Goal: Use online tool/utility: Utilize a website feature to perform a specific function

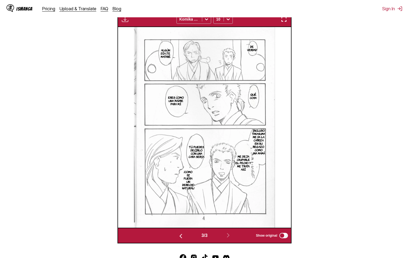
scroll to position [0, 346]
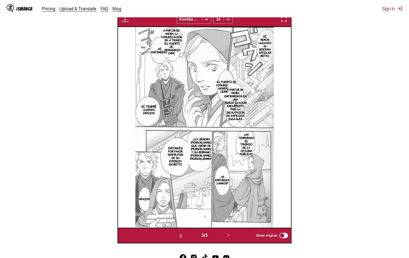
click at [228, 92] on p "A partir de ahora, entraremos en una investigación encubierta para la incautaci…" at bounding box center [235, 104] width 24 height 35
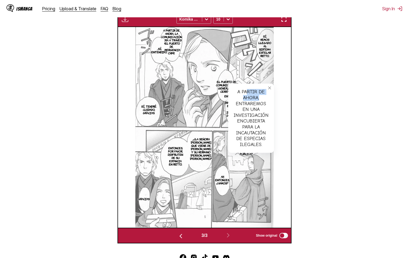
drag, startPoint x: 246, startPoint y: 88, endPoint x: 271, endPoint y: 99, distance: 27.4
click at [271, 99] on div "A partir de ahora, entraremos en una investigación encubierta para la incautaci…" at bounding box center [251, 118] width 46 height 69
drag, startPoint x: 271, startPoint y: 99, endPoint x: 269, endPoint y: 88, distance: 11.3
click at [269, 88] on icon "close-tooltip" at bounding box center [270, 88] width 4 height 4
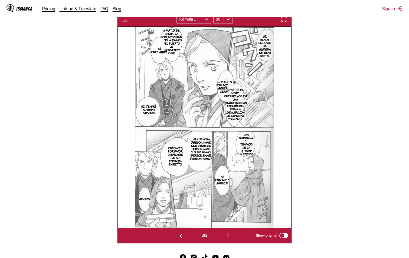
click at [220, 86] on p "El puerto de comunicación general se cerrará." at bounding box center [226, 86] width 23 height 15
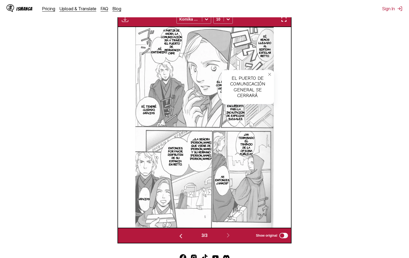
click at [167, 40] on p "A partir de ahora, la comunicación será a través del puerto de emergencia 0891." at bounding box center [171, 42] width 23 height 28
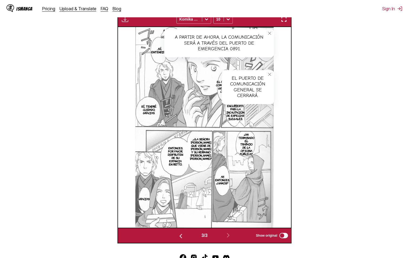
click at [153, 50] on p "...Sí, entendido." at bounding box center [159, 50] width 18 height 9
click at [143, 112] on p "Sí, tendré cuidado, gracias." at bounding box center [149, 110] width 20 height 12
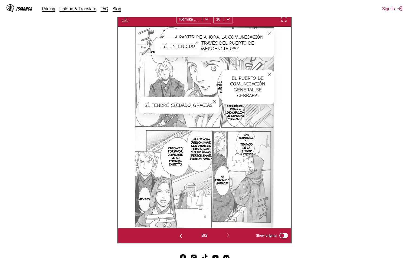
click at [247, 145] on p "¿Ha terminado el trabajo de la oficina pública?" at bounding box center [246, 144] width 18 height 25
click at [192, 155] on p "...¿La señora [PERSON_NAME], que viene de [PERSON_NAME], y su hermano [PERSON_N…" at bounding box center [201, 148] width 24 height 25
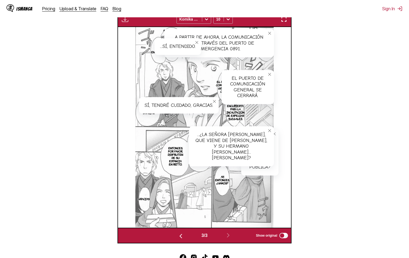
click at [174, 159] on p "Entonces, por favor, disfruten de su estancia en Retto." at bounding box center [175, 156] width 17 height 22
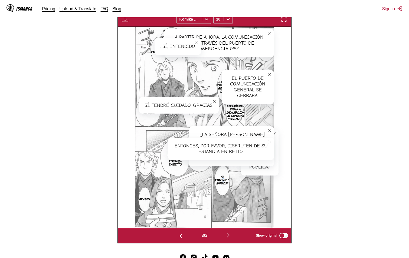
click at [223, 181] on p "Ah, entonces, ¿vamos?" at bounding box center [222, 180] width 17 height 12
click at [140, 197] on p "Gracias." at bounding box center [144, 198] width 14 height 5
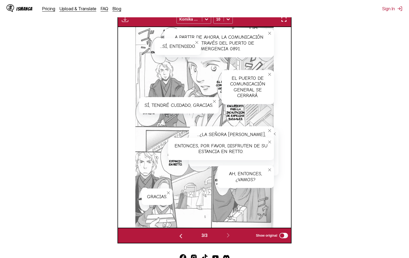
click at [237, 117] on p "A partir de ahora, entraremos en una investigación encubierta para la incautaci…" at bounding box center [235, 104] width 24 height 35
click at [269, 87] on button "close-tooltip" at bounding box center [269, 88] width 9 height 9
click at [234, 84] on div "El puerto de comunicación general se cerrará." at bounding box center [248, 87] width 52 height 34
click at [269, 75] on icon "close-tooltip" at bounding box center [270, 75] width 4 height 4
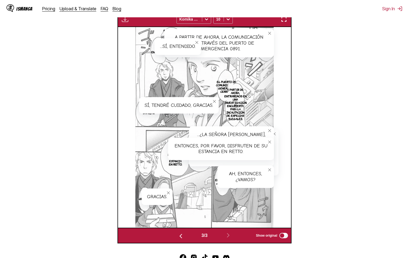
click at [231, 116] on p "A partir de ahora, entraremos en una investigación encubierta para la incautaci…" at bounding box center [235, 104] width 24 height 35
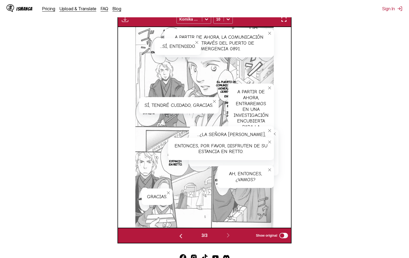
click at [268, 132] on icon "close-tooltip" at bounding box center [270, 131] width 4 height 4
click at [269, 141] on button "close-tooltip" at bounding box center [269, 142] width 9 height 9
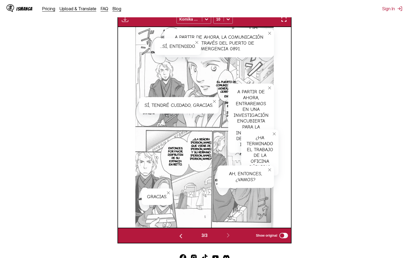
click at [273, 135] on icon "close-tooltip" at bounding box center [274, 134] width 4 height 4
click at [270, 170] on icon "close-tooltip" at bounding box center [270, 170] width 4 height 4
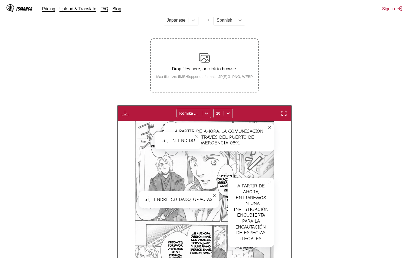
scroll to position [0, 0]
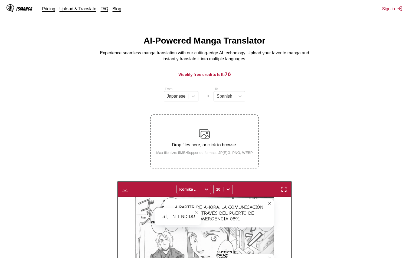
click at [195, 135] on div "Drop files here, or click to browse. Max file size: 5MB • Supported formats: JP…" at bounding box center [204, 142] width 105 height 26
click at [0, 0] on input "Drop files here, or click to browse. Max file size: 5MB • Supported formats: JP…" at bounding box center [0, 0] width 0 height 0
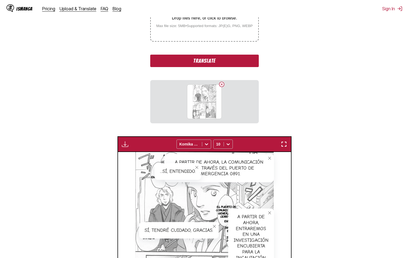
scroll to position [54, 0]
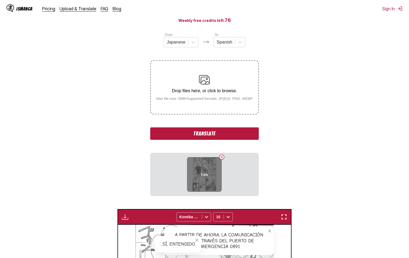
click at [221, 156] on button "Delete image" at bounding box center [221, 157] width 6 height 6
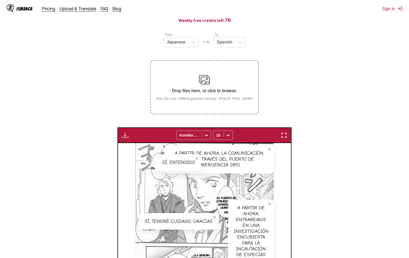
click at [176, 89] on p "Drop files here, or click to browse." at bounding box center [204, 91] width 105 height 5
click at [0, 0] on input "Drop files here, or click to browse. Max file size: 5MB • Supported formats: JP…" at bounding box center [0, 0] width 0 height 0
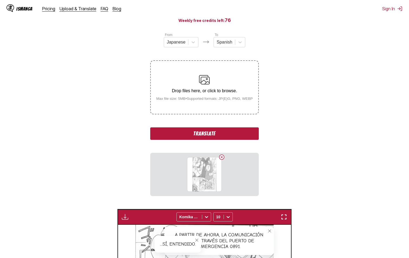
click at [231, 134] on button "Translate" at bounding box center [204, 133] width 108 height 12
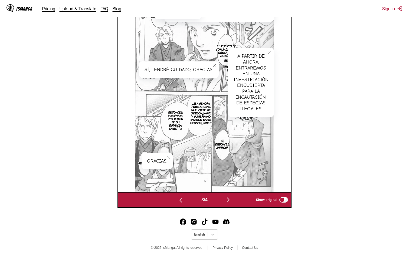
scroll to position [207, 0]
click at [227, 200] on img "button" at bounding box center [228, 200] width 6 height 6
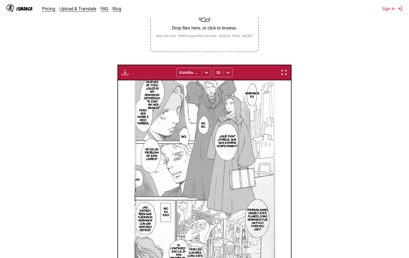
scroll to position [144, 0]
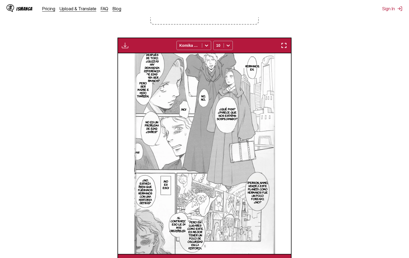
click at [147, 87] on p "Pero ser madre e hijo también..." at bounding box center [143, 89] width 14 height 18
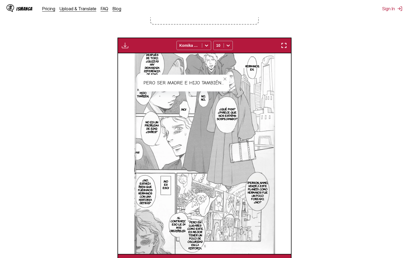
click at [229, 79] on button "close-tooltip" at bounding box center [225, 79] width 9 height 9
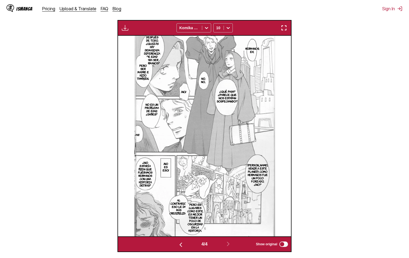
scroll to position [171, 0]
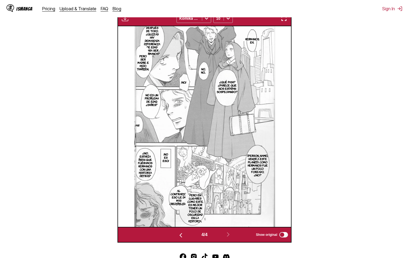
click at [174, 197] on p "Al contrario, eso le da más credibilidad." at bounding box center [178, 197] width 21 height 18
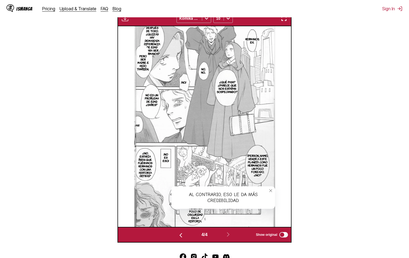
click at [271, 193] on icon "close-tooltip" at bounding box center [271, 191] width 4 height 4
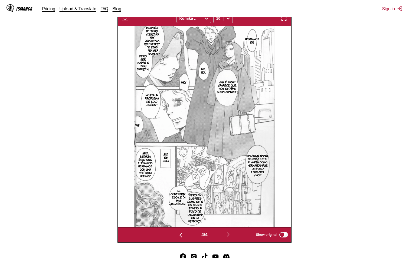
click at [158, 36] on p "Después de todo, ¿quizás hay demasiada diferencia de edad para ser hermanos?" at bounding box center [152, 40] width 18 height 31
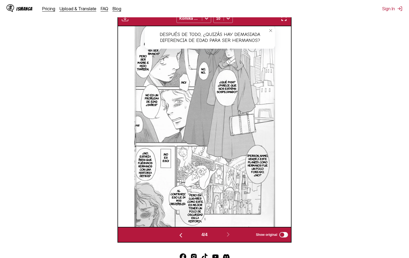
click at [175, 195] on p "Al contrario, eso le da más credibilidad." at bounding box center [178, 197] width 21 height 18
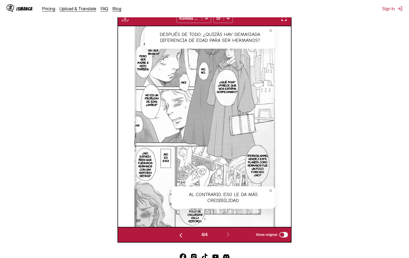
click at [179, 235] on img "button" at bounding box center [181, 235] width 6 height 6
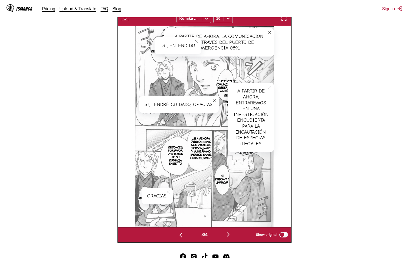
click at [271, 88] on icon "close-tooltip" at bounding box center [270, 87] width 4 height 4
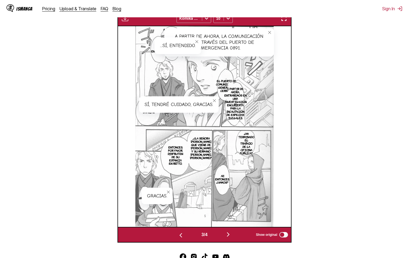
click at [214, 102] on icon "close-tooltip" at bounding box center [214, 101] width 4 height 4
click at [270, 31] on button "close-tooltip" at bounding box center [269, 32] width 9 height 9
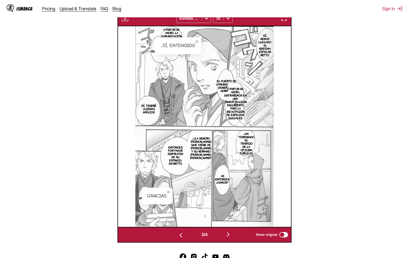
click at [197, 43] on icon "close-tooltip" at bounding box center [196, 41] width 3 height 3
click at [221, 88] on p "El puerto de comunicación general se cerrará." at bounding box center [226, 85] width 23 height 15
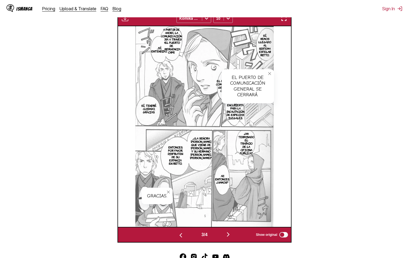
click at [228, 111] on p "A partir de ahora, entraremos en una investigación encubierta para la incautaci…" at bounding box center [235, 103] width 24 height 35
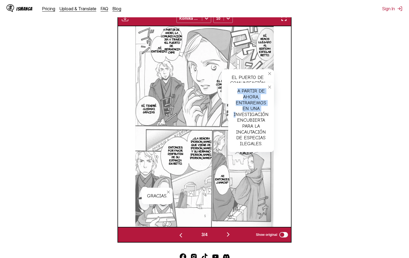
drag, startPoint x: 237, startPoint y: 86, endPoint x: 238, endPoint y: 112, distance: 26.0
click at [238, 112] on div "A partir de ahora, entraremos en una investigación encubierta para la incautaci…" at bounding box center [251, 117] width 46 height 69
drag, startPoint x: 238, startPoint y: 112, endPoint x: 213, endPoint y: 124, distance: 27.1
click at [211, 125] on img at bounding box center [204, 126] width 139 height 201
click at [269, 88] on icon "close-tooltip" at bounding box center [270, 87] width 4 height 4
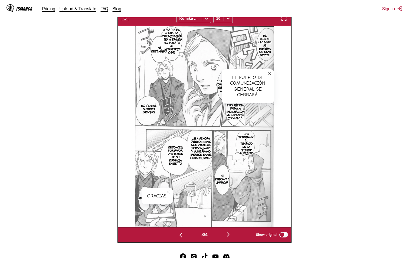
click at [175, 37] on p "A partir de ahora, la comunicación será a través del puerto de emergencia 0891." at bounding box center [171, 41] width 23 height 28
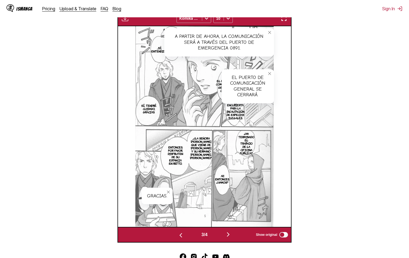
click at [171, 191] on button "close-tooltip" at bounding box center [168, 192] width 9 height 9
click at [270, 74] on icon "close-tooltip" at bounding box center [270, 74] width 4 height 4
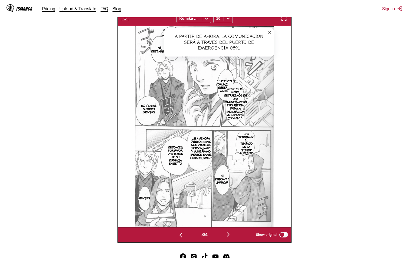
click at [270, 33] on icon "close-tooltip" at bounding box center [269, 32] width 3 height 3
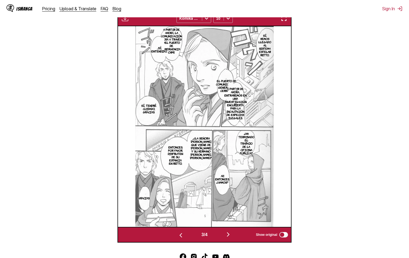
click at [235, 101] on p "A partir de ahora, entraremos en una investigación encubierta para la incautaci…" at bounding box center [235, 103] width 24 height 35
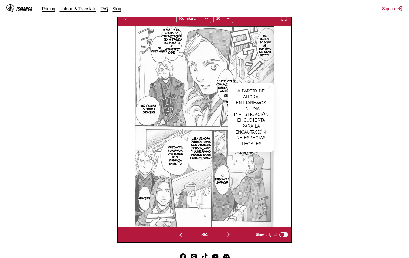
click at [169, 39] on p "A partir de ahora, la comunicación será a través del puerto de emergencia 0891." at bounding box center [171, 41] width 23 height 28
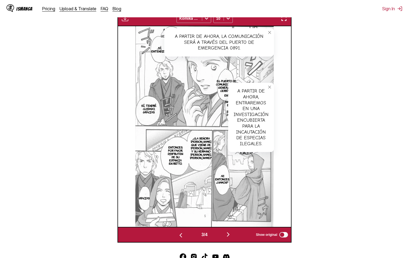
click at [269, 88] on icon "close-tooltip" at bounding box center [270, 87] width 4 height 4
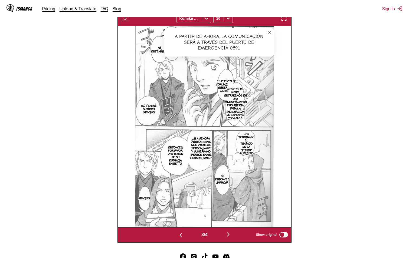
click at [269, 33] on icon "close-tooltip" at bounding box center [270, 33] width 4 height 4
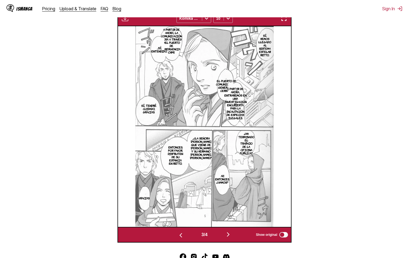
click at [265, 100] on img at bounding box center [204, 126] width 139 height 201
click at [228, 233] on img "button" at bounding box center [228, 234] width 6 height 6
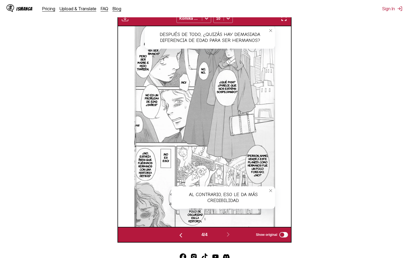
drag, startPoint x: 277, startPoint y: 185, endPoint x: 275, endPoint y: 187, distance: 3.6
click at [276, 186] on div "Hermanos, eh... Después de todo, ¿quizás hay demasiada diferencia de edad para …" at bounding box center [204, 126] width 173 height 201
click at [270, 191] on icon "close-tooltip" at bounding box center [271, 191] width 4 height 4
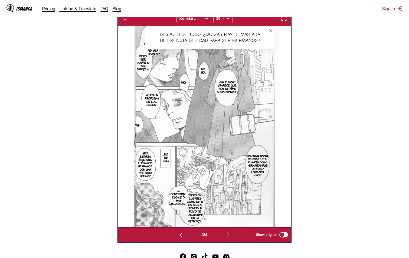
click at [270, 32] on icon "close-tooltip" at bounding box center [271, 31] width 4 height 4
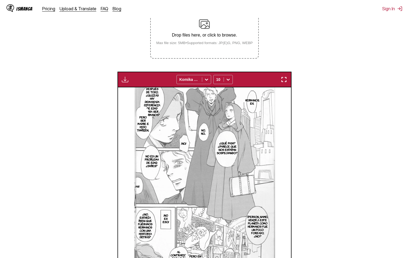
scroll to position [0, 0]
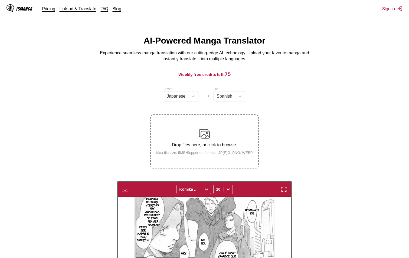
click at [223, 142] on div "Drop files here, or click to browse. Max file size: 5MB • Supported formats: JP…" at bounding box center [204, 142] width 105 height 26
click at [0, 0] on input "Drop files here, or click to browse. Max file size: 5MB • Supported formats: JP…" at bounding box center [0, 0] width 0 height 0
click at [214, 141] on div "Drop files here, or click to browse. Max file size: 5MB • Supported formats: JP…" at bounding box center [204, 142] width 105 height 26
click at [0, 0] on input "Drop files here, or click to browse. Max file size: 5MB • Supported formats: JP…" at bounding box center [0, 0] width 0 height 0
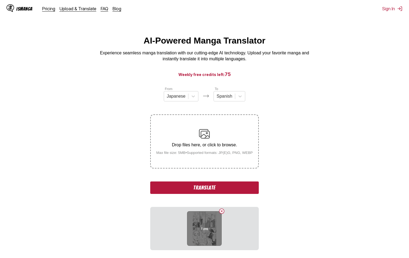
click at [222, 211] on button "Delete image" at bounding box center [221, 211] width 6 height 6
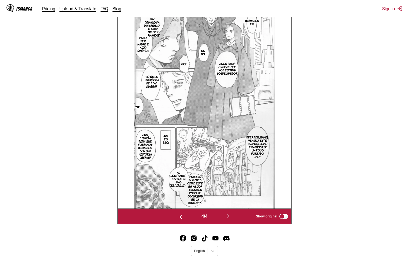
scroll to position [27, 0]
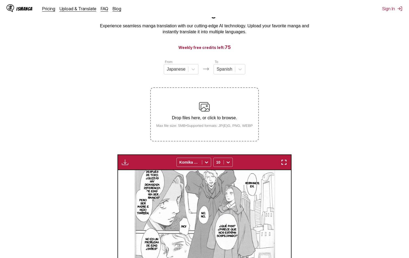
click at [214, 113] on div "Drop files here, or click to browse. Max file size: 5MB • Supported formats: JP…" at bounding box center [204, 115] width 105 height 26
click at [0, 0] on input "Drop files here, or click to browse. Max file size: 5MB • Supported formats: JP…" at bounding box center [0, 0] width 0 height 0
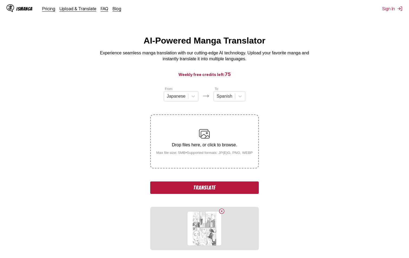
scroll to position [81, 0]
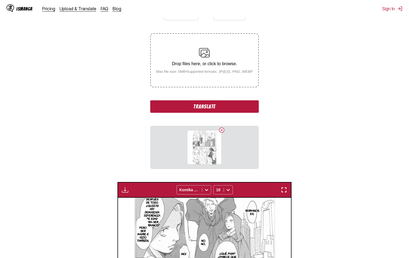
click at [214, 110] on button "Translate" at bounding box center [204, 106] width 108 height 12
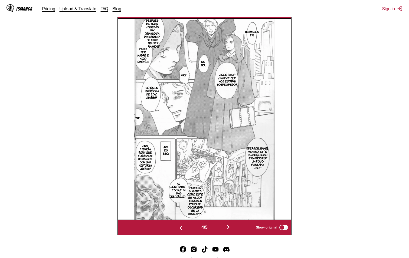
scroll to position [226, 0]
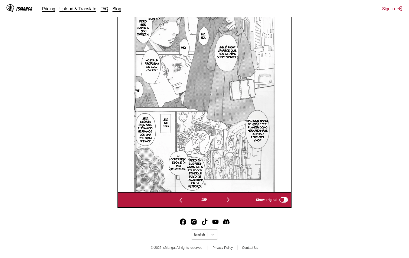
click at [230, 200] on img "button" at bounding box center [228, 200] width 6 height 6
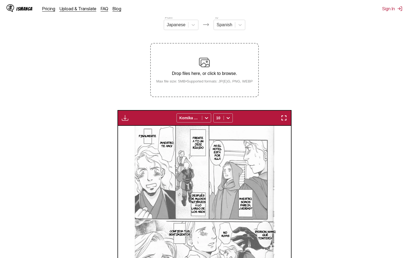
scroll to position [207, 0]
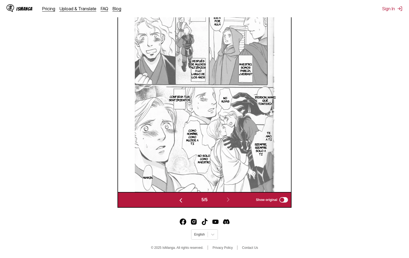
drag, startPoint x: 213, startPoint y: 106, endPoint x: 330, endPoint y: 113, distance: 117.5
click at [330, 111] on section "From Japanese To Spanish Drop files here, or click to browse. Max file size: 5M…" at bounding box center [204, 44] width 400 height 328
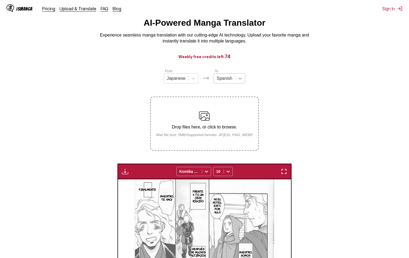
scroll to position [17, 0]
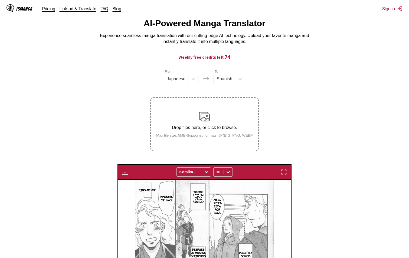
click at [209, 117] on img at bounding box center [204, 116] width 11 height 11
click at [0, 0] on input "Drop files here, or click to browse. Max file size: 5MB • Supported formats: JP…" at bounding box center [0, 0] width 0 height 0
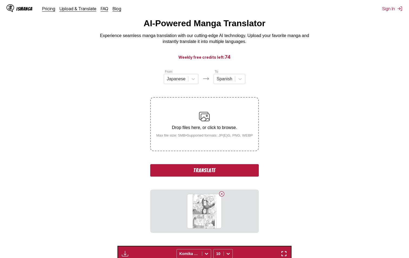
click at [210, 175] on button "Translate" at bounding box center [204, 170] width 108 height 12
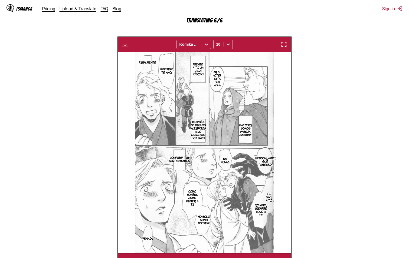
scroll to position [226, 0]
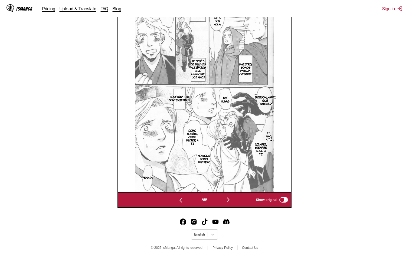
click at [230, 199] on img "button" at bounding box center [228, 200] width 6 height 6
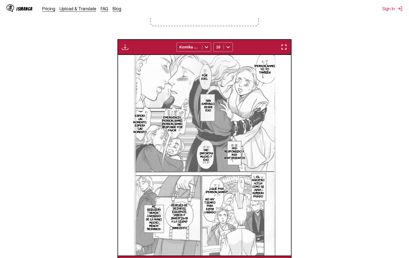
scroll to position [63, 0]
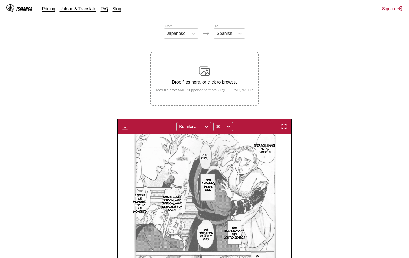
click at [217, 78] on div "Drop files here, or click to browse. Max file size: 5MB • Supported formats: JP…" at bounding box center [204, 79] width 105 height 26
click at [0, 0] on input "Drop files here, or click to browse. Max file size: 5MB • Supported formats: JP…" at bounding box center [0, 0] width 0 height 0
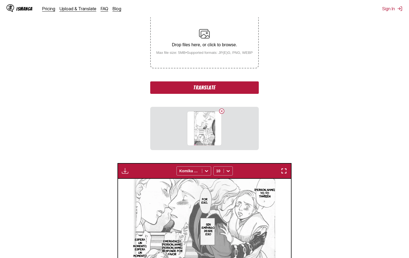
scroll to position [144, 0]
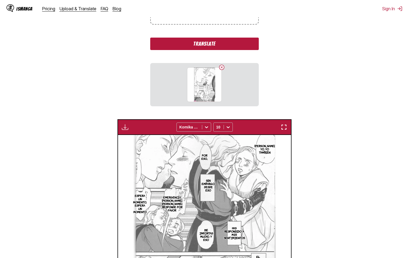
click at [216, 45] on button "Translate" at bounding box center [204, 44] width 108 height 12
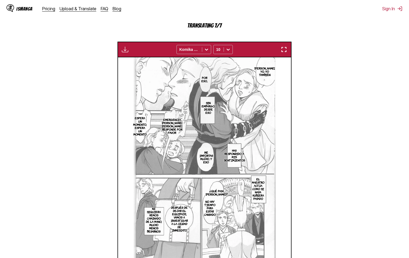
scroll to position [171, 0]
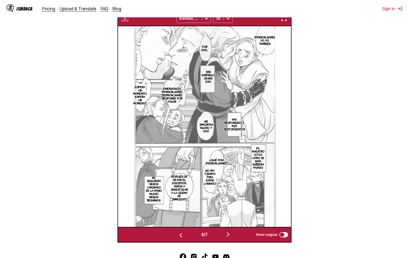
click at [231, 234] on img "button" at bounding box center [228, 234] width 6 height 6
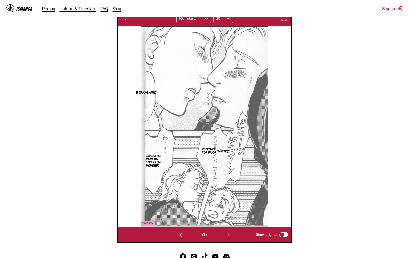
click at [221, 150] on p "Emergencia" at bounding box center [222, 150] width 20 height 5
drag, startPoint x: 221, startPoint y: 150, endPoint x: 182, endPoint y: 150, distance: 39.3
click at [182, 150] on img at bounding box center [204, 126] width 127 height 201
click at [252, 134] on icon "close-tooltip" at bounding box center [253, 134] width 4 height 4
drag, startPoint x: 197, startPoint y: 152, endPoint x: 334, endPoint y: 106, distance: 144.6
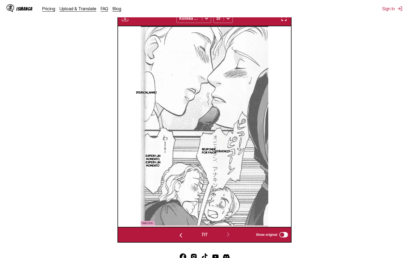
click at [334, 106] on section "From Japanese To Spanish Drop files here, or click to browse. Max file size: 5M…" at bounding box center [204, 79] width 400 height 328
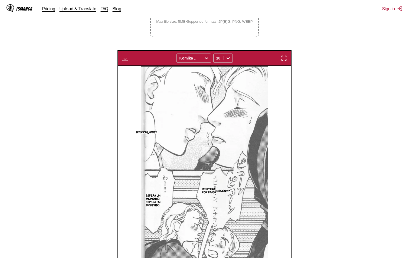
scroll to position [36, 0]
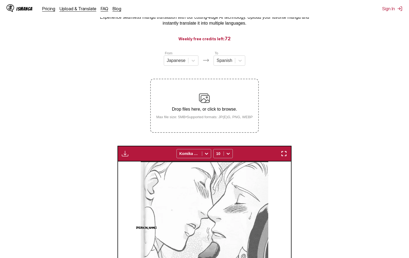
click at [204, 91] on label "Drop files here, or click to browse. Max file size: 5MB • Supported formats: JP…" at bounding box center [204, 105] width 107 height 53
click at [0, 0] on input "Drop files here, or click to browse. Max file size: 5MB • Supported formats: JP…" at bounding box center [0, 0] width 0 height 0
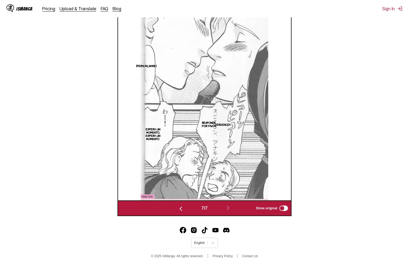
scroll to position [90, 0]
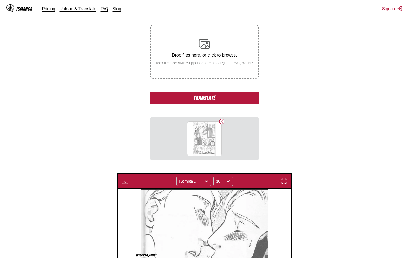
click at [217, 97] on button "Translate" at bounding box center [204, 98] width 108 height 12
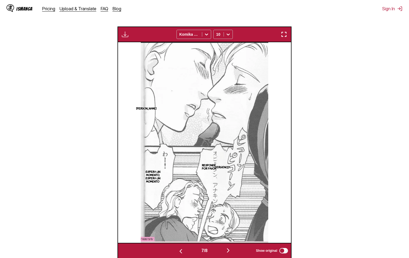
scroll to position [226, 0]
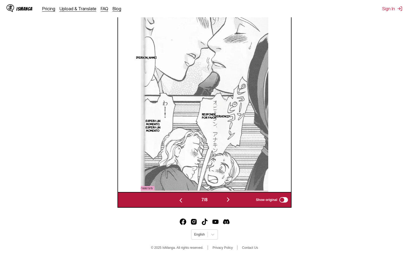
click at [224, 116] on p "Emergencia" at bounding box center [222, 115] width 20 height 5
click at [212, 117] on p "Responde, por favor" at bounding box center [209, 116] width 17 height 9
click at [229, 202] on img "button" at bounding box center [228, 200] width 6 height 6
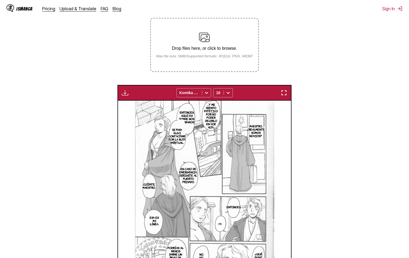
scroll to position [90, 0]
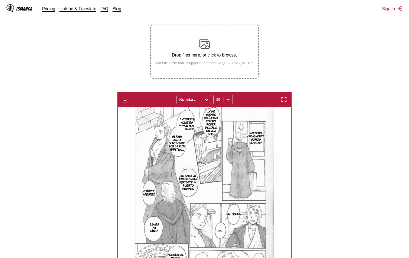
click at [187, 129] on p "Entonces, aquí es donde nos separamos." at bounding box center [187, 123] width 18 height 15
click at [189, 135] on section "Entonces, aquí es donde nos separamos." at bounding box center [187, 123] width 11 height 29
click at [269, 115] on icon "close-tooltip" at bounding box center [270, 114] width 4 height 4
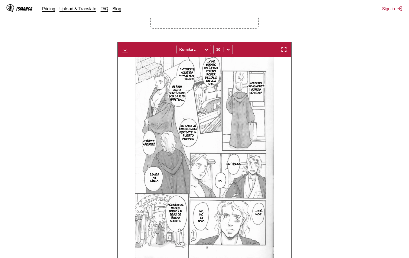
scroll to position [153, 0]
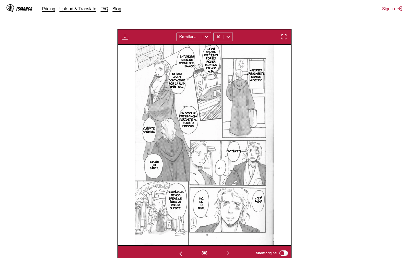
click at [186, 58] on p "Entonces, aquí es donde nos separamos." at bounding box center [187, 61] width 18 height 15
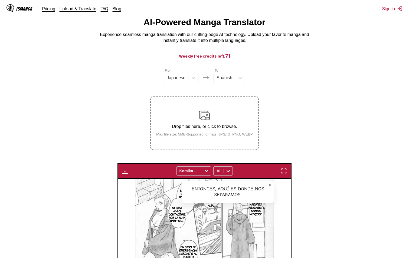
scroll to position [17, 0]
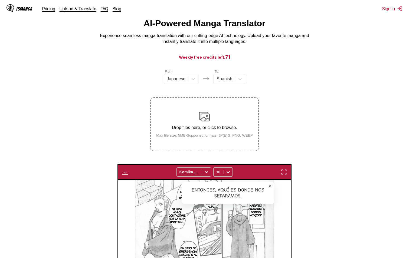
click at [184, 142] on label "Drop files here, or click to browse. Max file size: 5MB • Supported formats: JP…" at bounding box center [204, 124] width 107 height 53
click at [0, 0] on input "Drop files here, or click to browse. Max file size: 5MB • Supported formats: JP…" at bounding box center [0, 0] width 0 height 0
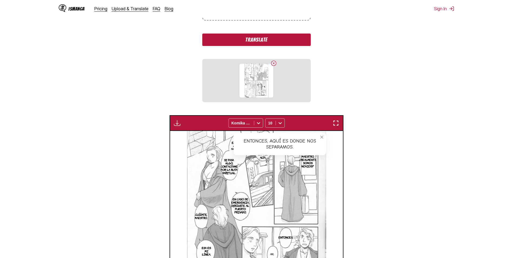
scroll to position [153, 0]
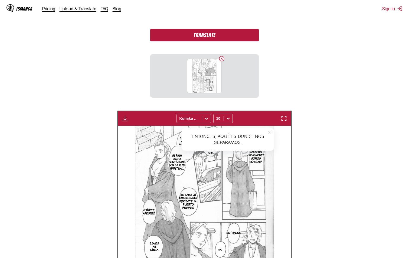
click at [208, 39] on button "Translate" at bounding box center [204, 35] width 108 height 12
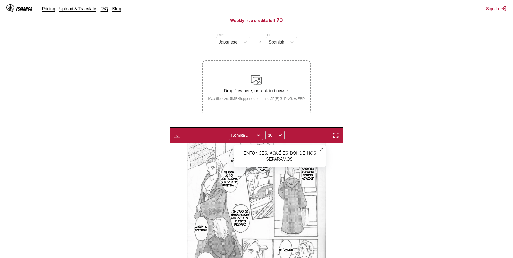
scroll to position [0, 0]
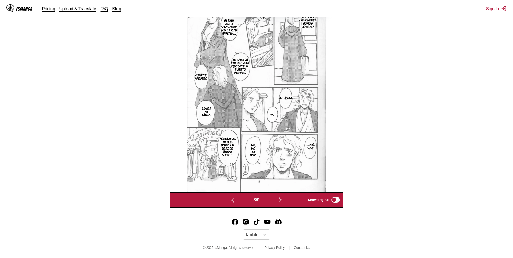
click at [280, 201] on img "button" at bounding box center [280, 200] width 6 height 6
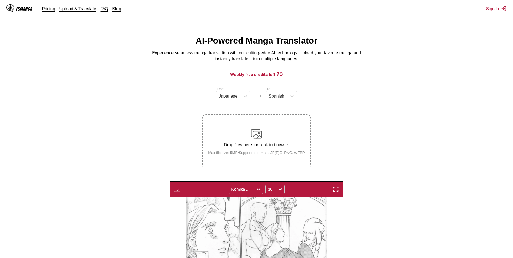
click at [260, 135] on img at bounding box center [256, 134] width 11 height 11
click at [0, 0] on input "Drop files here, or click to browse. Max file size: 5MB • Supported formats: JP…" at bounding box center [0, 0] width 0 height 0
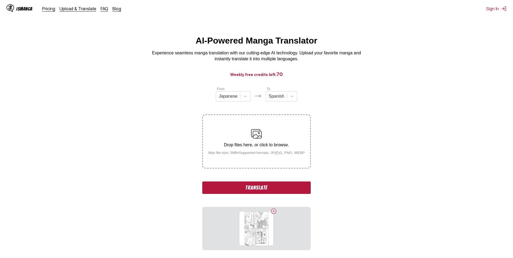
click at [254, 187] on button "Translate" at bounding box center [256, 188] width 108 height 12
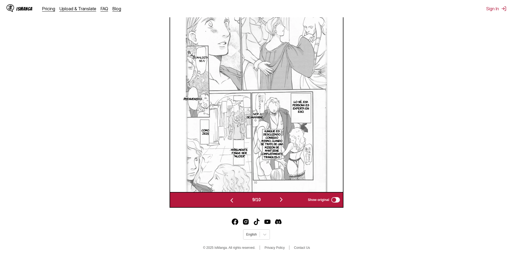
click at [284, 199] on img "button" at bounding box center [281, 200] width 6 height 6
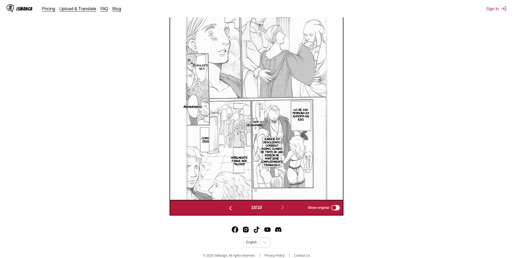
scroll to position [0, 1558]
click at [315, 108] on img at bounding box center [256, 99] width 141 height 201
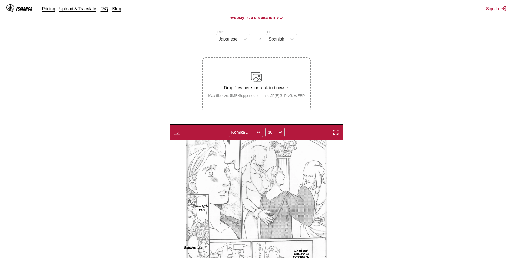
scroll to position [81, 0]
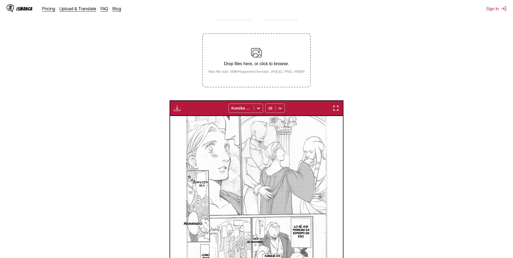
click at [189, 206] on img at bounding box center [256, 216] width 141 height 201
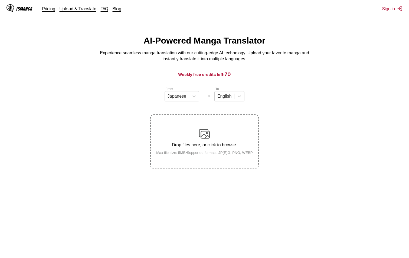
click at [196, 123] on label "Drop files here, or click to browse. Max file size: 5MB • Supported formats: JP…" at bounding box center [204, 141] width 107 height 53
click at [0, 0] on input "Drop files here, or click to browse. Max file size: 5MB • Supported formats: JP…" at bounding box center [0, 0] width 0 height 0
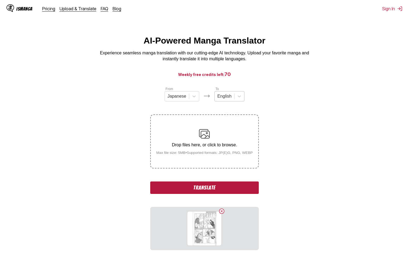
click at [222, 99] on div at bounding box center [224, 96] width 14 height 6
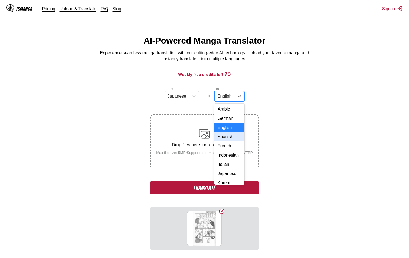
click at [227, 142] on div "Spanish" at bounding box center [229, 136] width 30 height 9
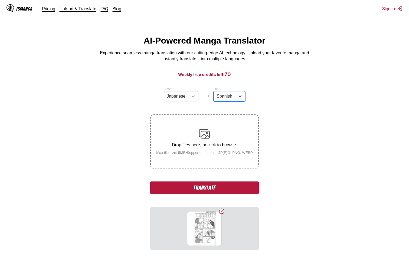
click at [191, 99] on icon at bounding box center [193, 96] width 5 height 5
click at [87, 107] on section "From Japanese To Spanish Drop files here, or click to browse. Max file size: 5M…" at bounding box center [204, 168] width 400 height 164
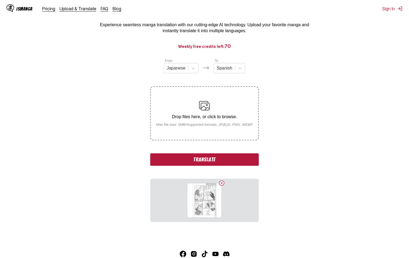
scroll to position [60, 0]
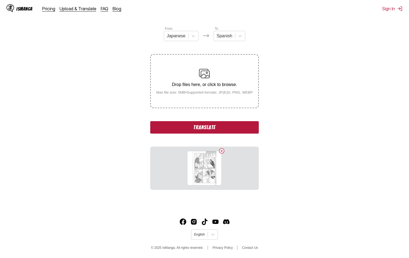
click at [175, 130] on button "Translate" at bounding box center [204, 127] width 108 height 12
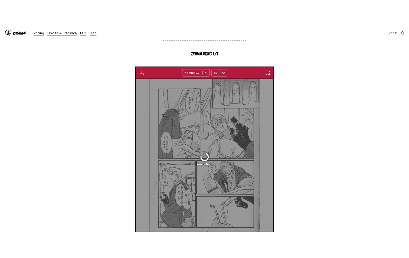
scroll to position [160, 0]
